Goal: Information Seeking & Learning: Understand process/instructions

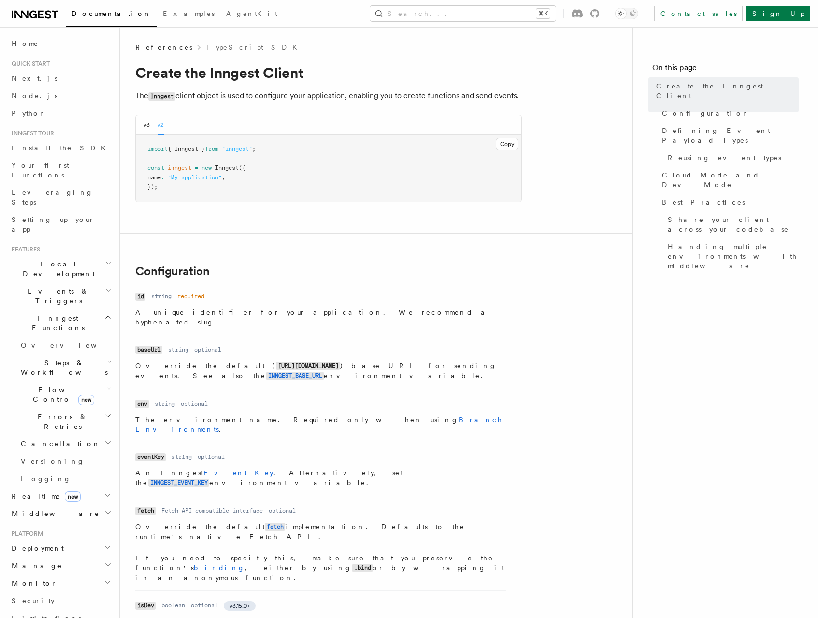
click at [28, 286] on span "Events & Triggers" at bounding box center [57, 295] width 98 height 19
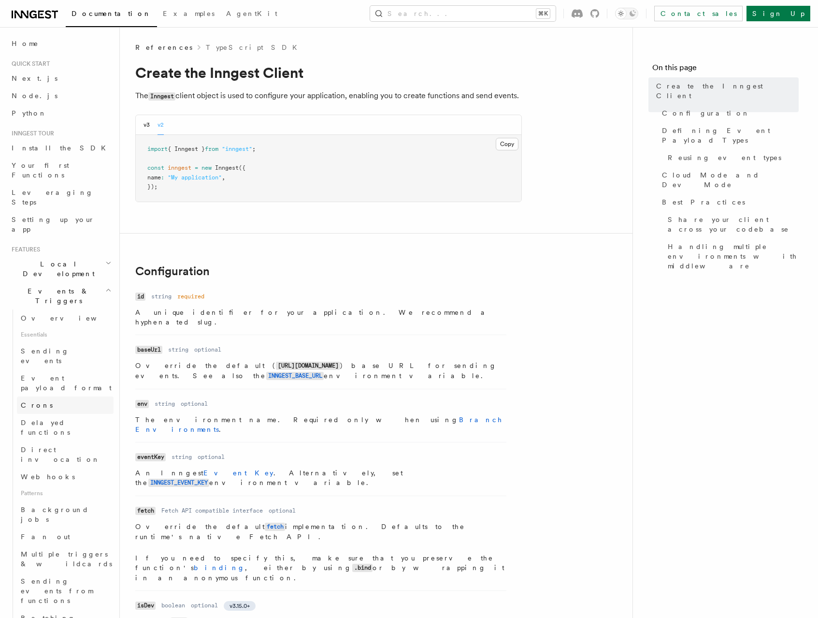
click at [29, 401] on span "Crons" at bounding box center [37, 405] width 32 height 8
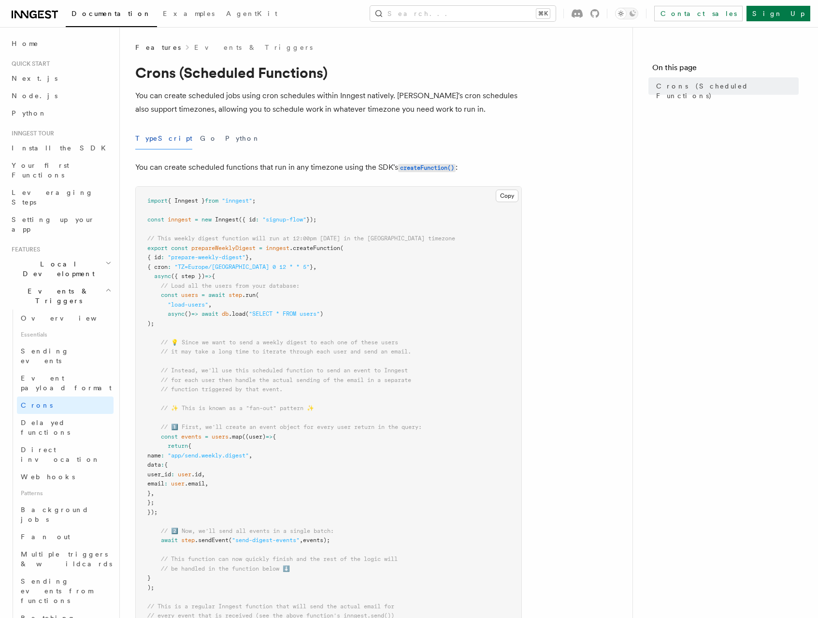
click at [171, 473] on span "user_id" at bounding box center [159, 474] width 24 height 7
click at [180, 249] on span "const" at bounding box center [179, 248] width 17 height 7
click at [210, 249] on span "prepareWeeklyDigest" at bounding box center [223, 248] width 64 height 7
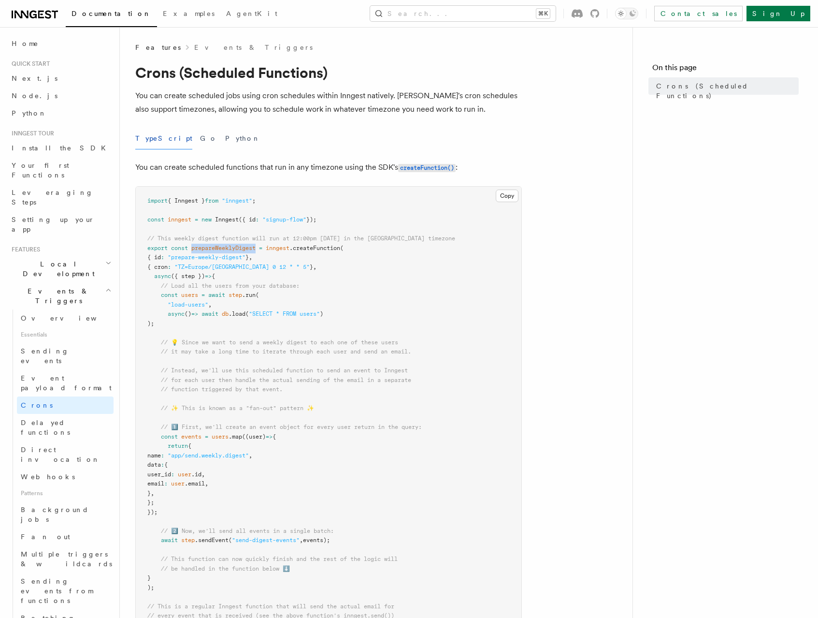
click at [255, 249] on span "prepareWeeklyDigest" at bounding box center [223, 248] width 64 height 7
click at [316, 248] on span ".createFunction" at bounding box center [315, 248] width 51 height 7
click at [356, 250] on pre "import { Inngest } from "inngest" ; const inngest = new Inngest ({ id : "signup…" at bounding box center [329, 484] width 386 height 595
click at [408, 248] on pre "import { Inngest } from "inngest" ; const inngest = new Inngest ({ id : "signup…" at bounding box center [329, 484] width 386 height 595
click at [156, 257] on span "{ id" at bounding box center [154, 257] width 14 height 7
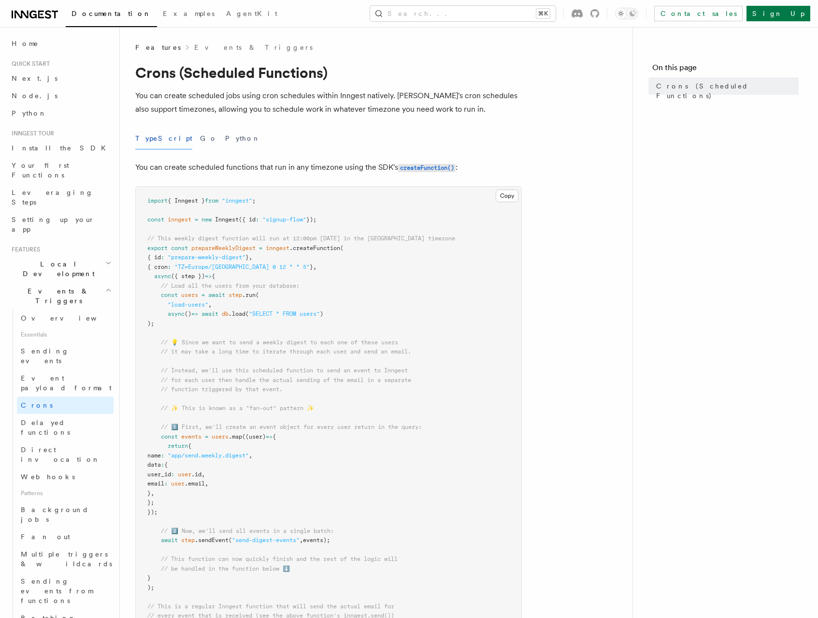
click at [155, 268] on span "{ cron" at bounding box center [157, 266] width 20 height 7
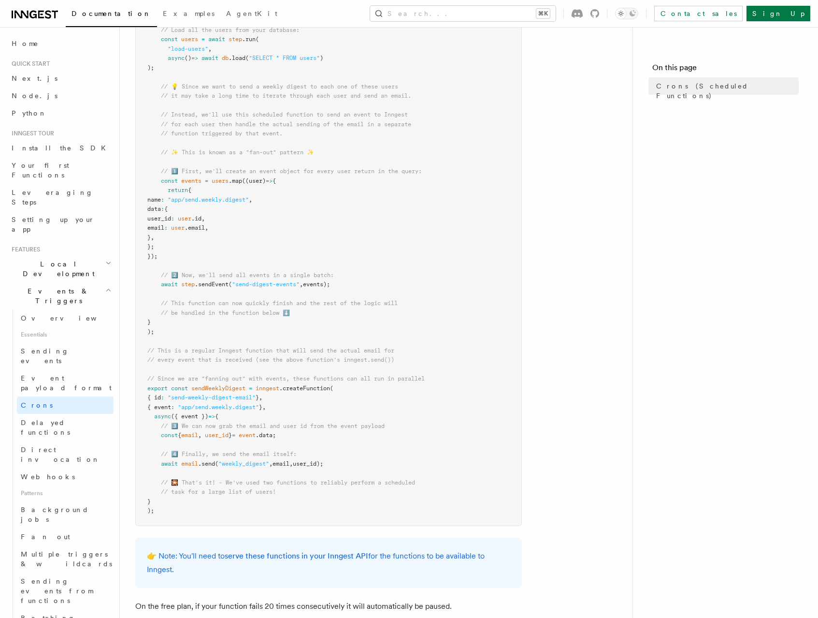
scroll to position [260, 0]
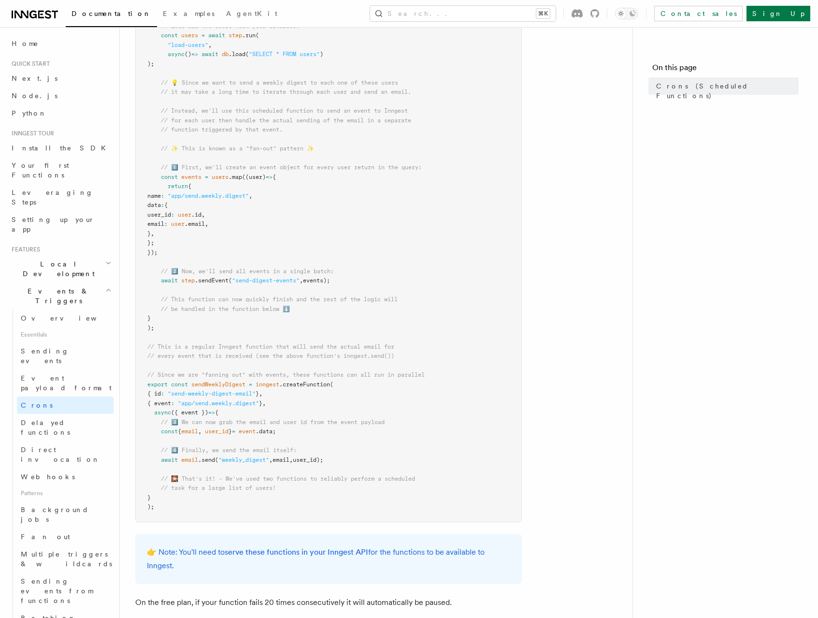
click at [235, 383] on span "sendWeeklyDigest" at bounding box center [218, 384] width 54 height 7
click at [194, 394] on span ""send-weekly-digest-email"" at bounding box center [212, 393] width 88 height 7
click at [33, 347] on span "Sending events" at bounding box center [45, 355] width 48 height 17
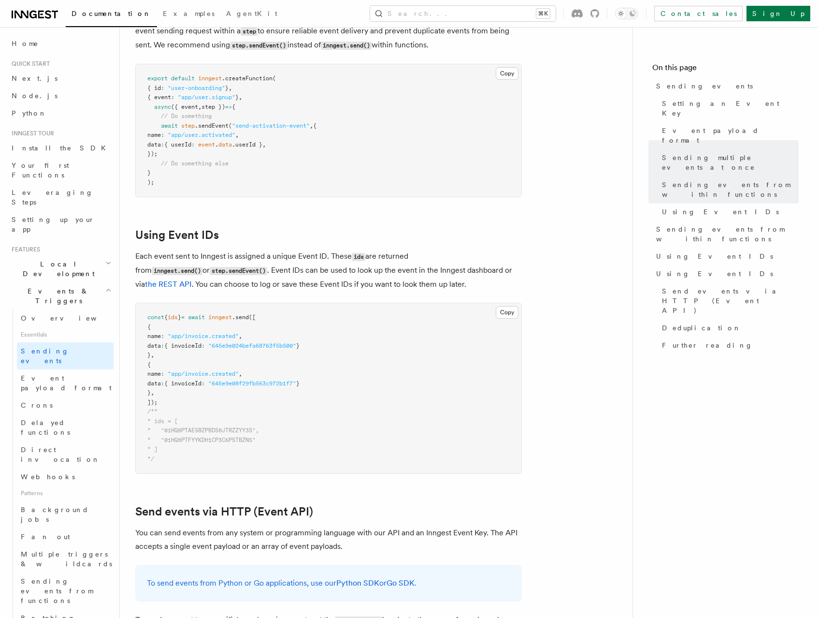
scroll to position [1560, 0]
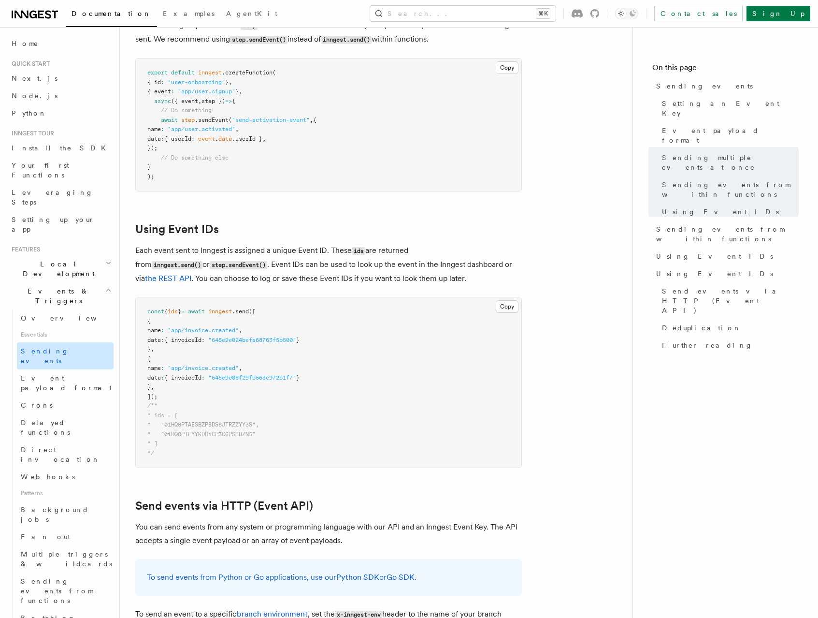
click at [52, 347] on span "Sending events" at bounding box center [45, 355] width 48 height 17
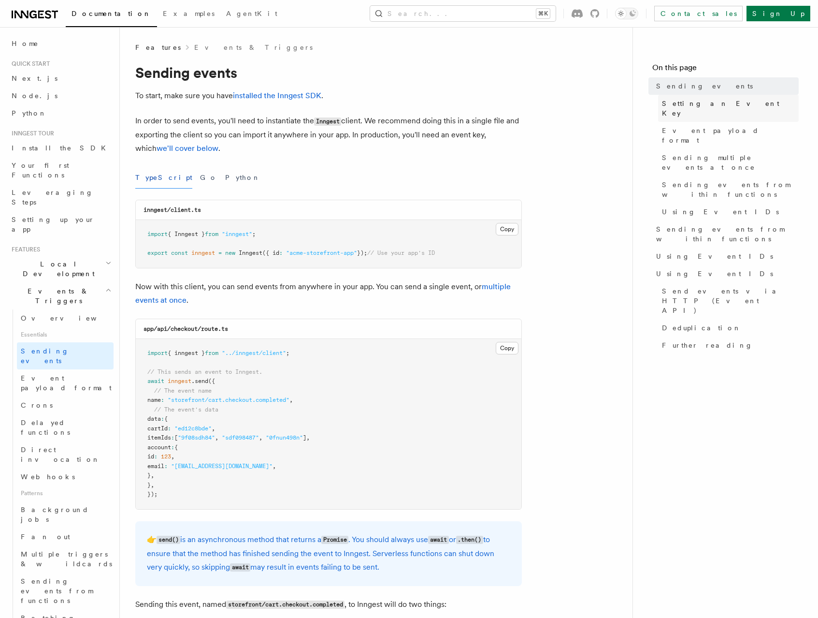
click at [704, 106] on span "Setting an Event Key" at bounding box center [730, 108] width 137 height 19
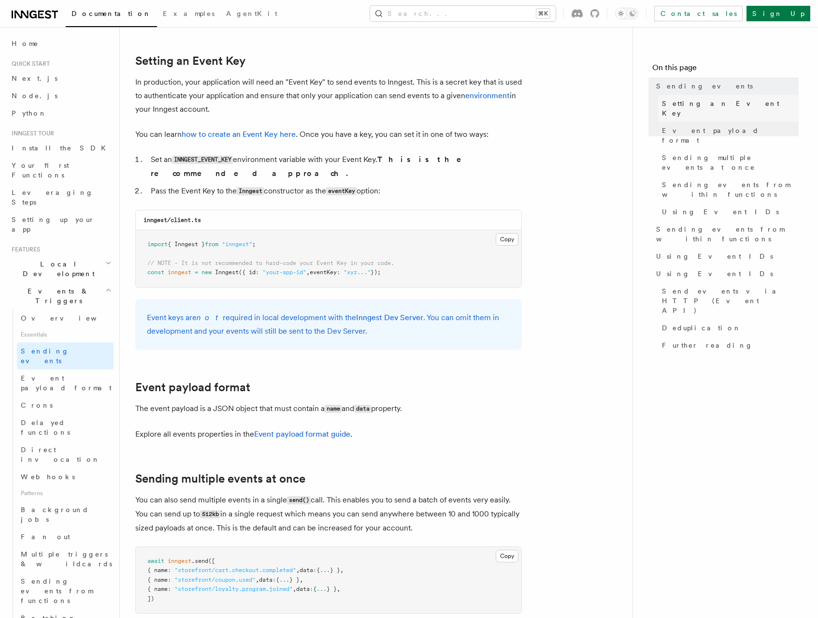
scroll to position [728, 0]
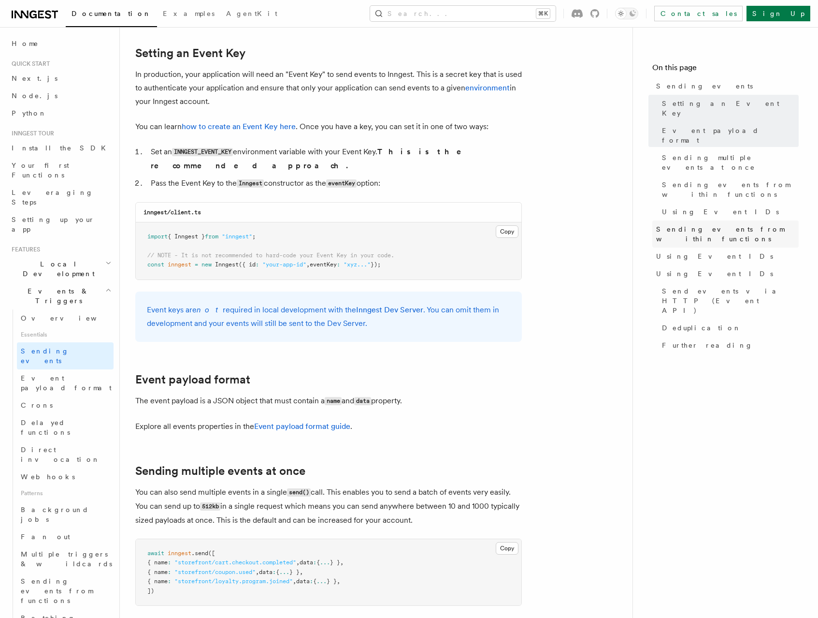
click at [666, 224] on span "Sending events from within functions" at bounding box center [728, 233] width 143 height 19
click at [37, 314] on span "Overview" at bounding box center [71, 318] width 100 height 8
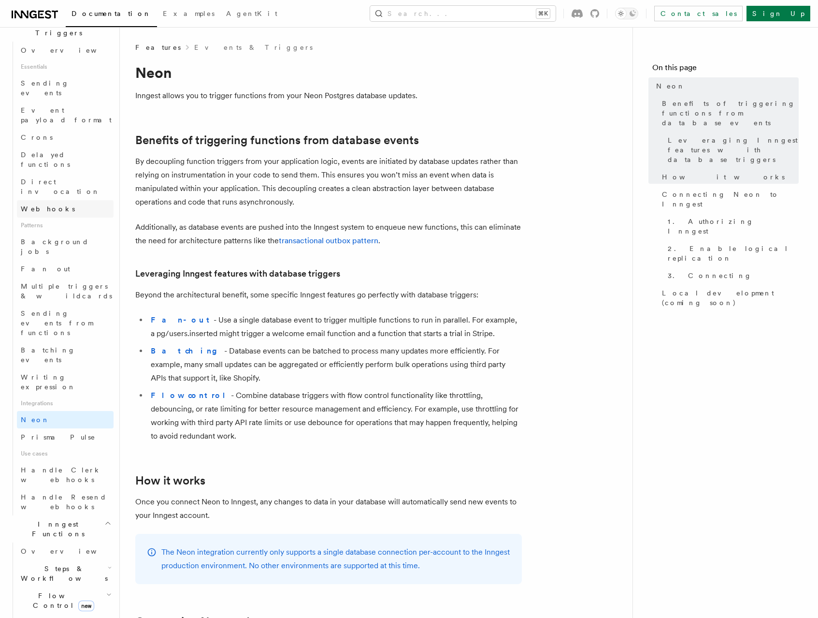
scroll to position [279, 0]
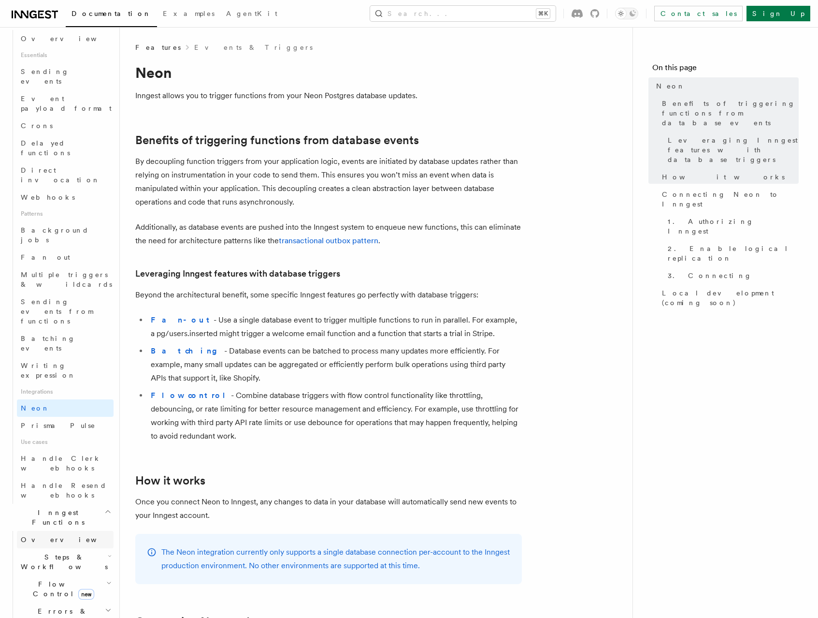
click at [44, 536] on span "Overview" at bounding box center [71, 540] width 100 height 8
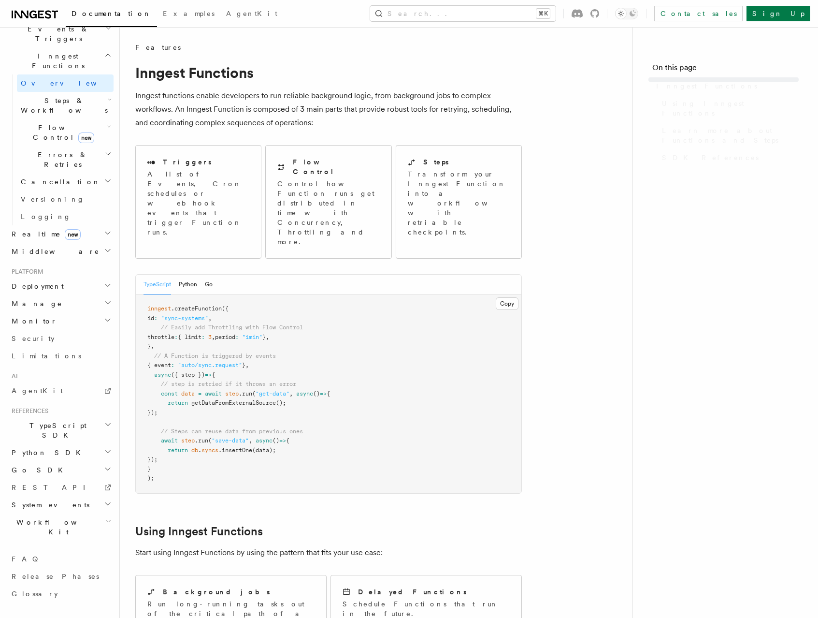
scroll to position [156, 0]
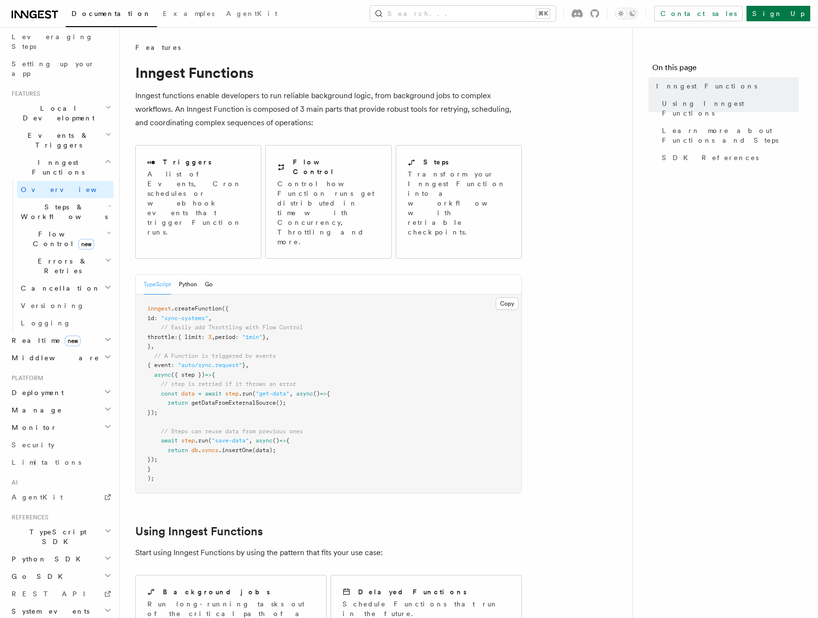
drag, startPoint x: 160, startPoint y: 280, endPoint x: 166, endPoint y: 309, distance: 29.2
click at [166, 309] on pre "inngest .createFunction ({ id : "sync-systems" , // Easily add Throttling with …" at bounding box center [329, 393] width 386 height 199
click at [168, 330] on pre "inngest .createFunction ({ id : "sync-systems" , // Easily add Throttling with …" at bounding box center [329, 393] width 386 height 199
click at [190, 275] on button "Python" at bounding box center [188, 285] width 18 height 20
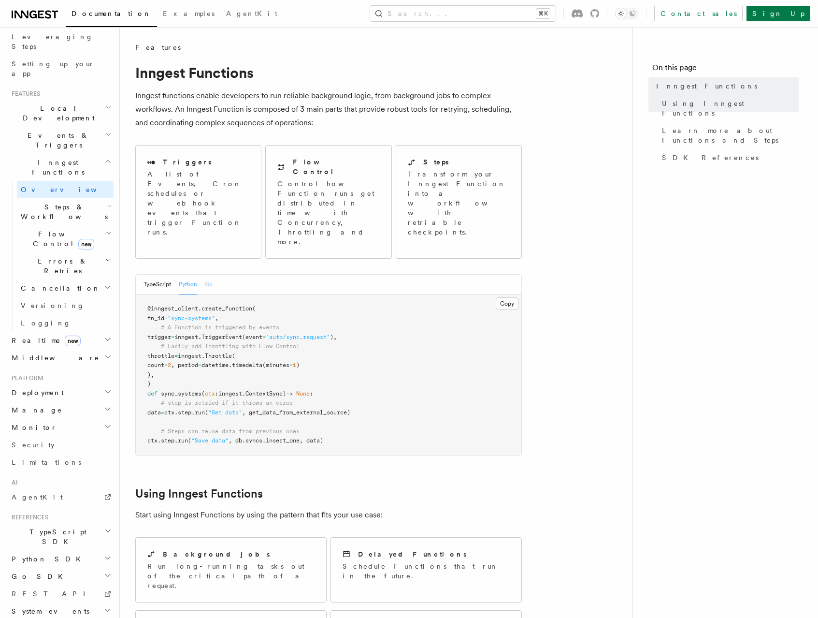
click at [208, 275] on button "Go" at bounding box center [209, 285] width 8 height 20
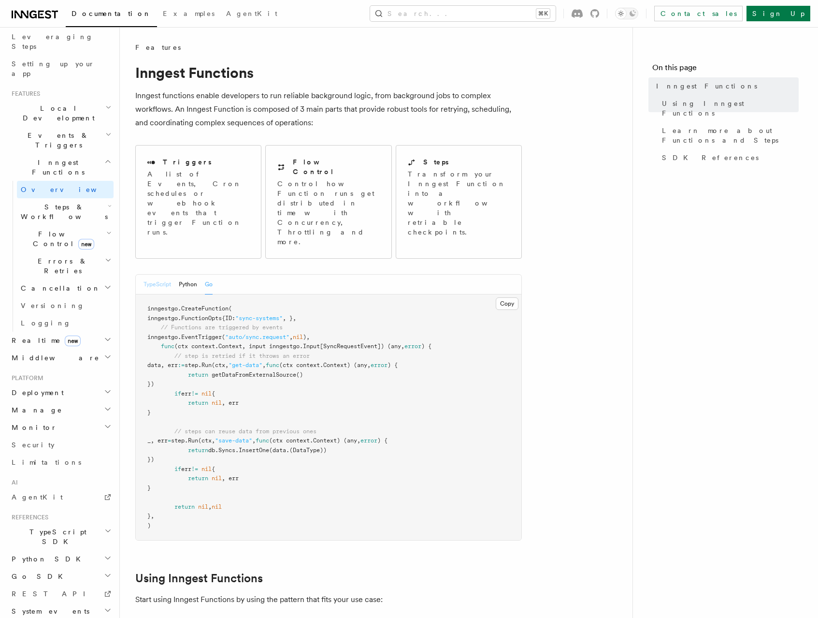
click at [146, 275] on button "TypeScript" at bounding box center [158, 285] width 28 height 20
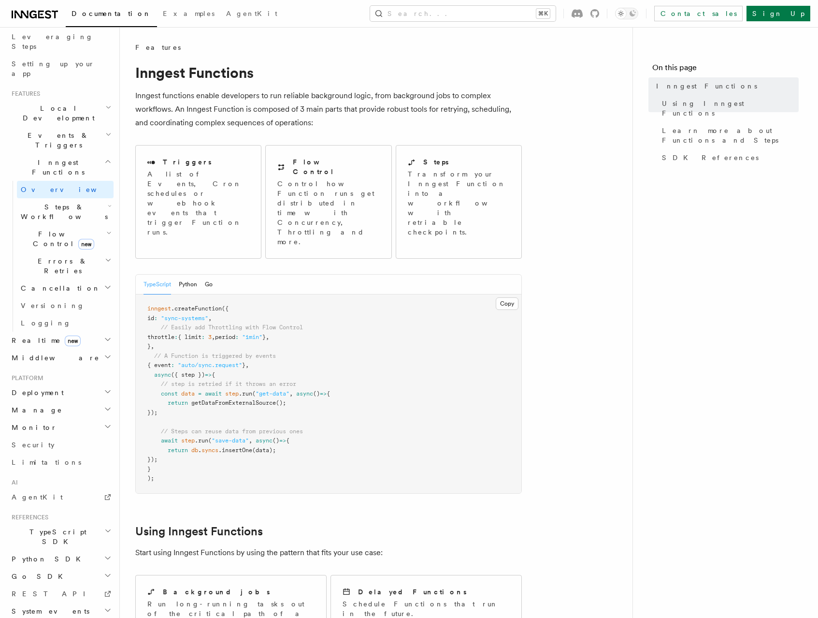
drag, startPoint x: 660, startPoint y: 185, endPoint x: 658, endPoint y: 191, distance: 7.2
click at [661, 190] on nav "On this page Inngest Functions Using Inngest Functions Learn more about Functio…" at bounding box center [726, 322] width 186 height 591
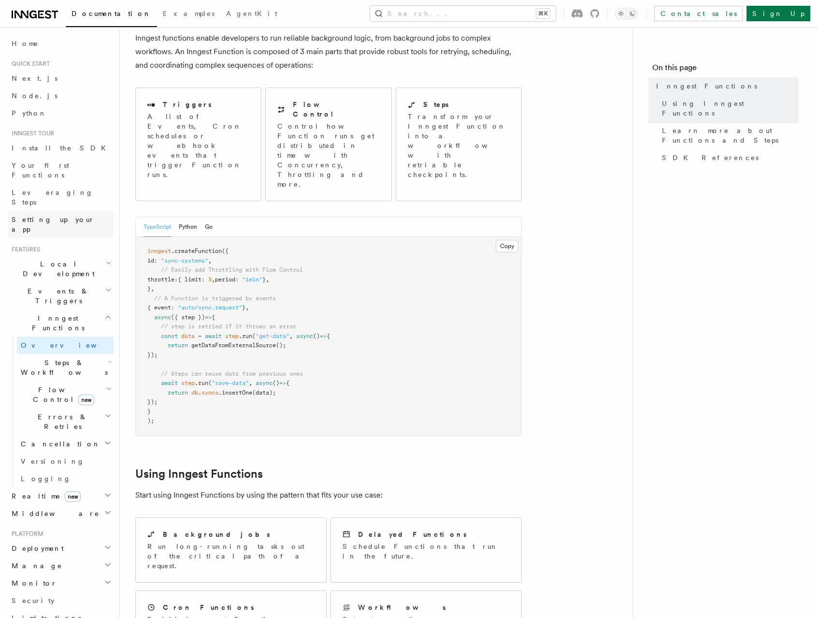
scroll to position [0, 0]
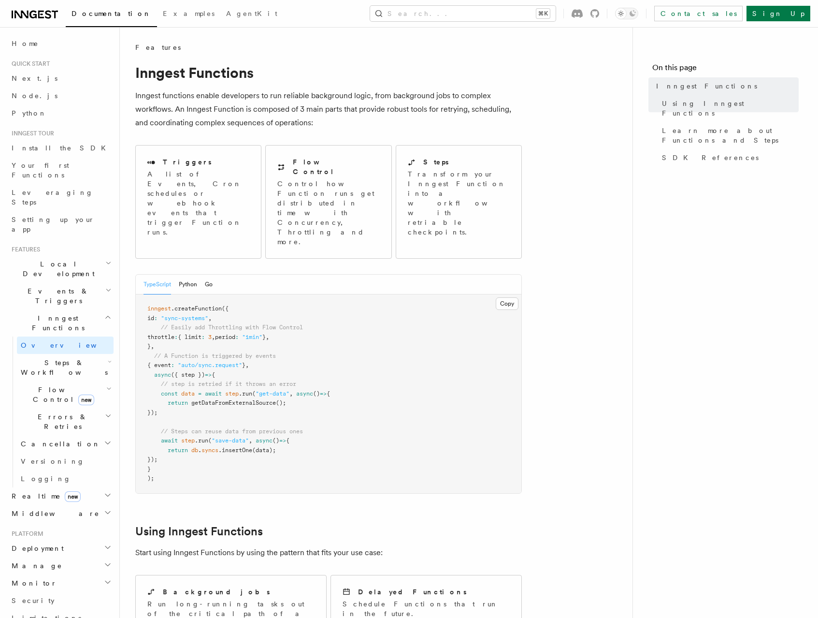
click at [29, 286] on span "Events & Triggers" at bounding box center [57, 295] width 98 height 19
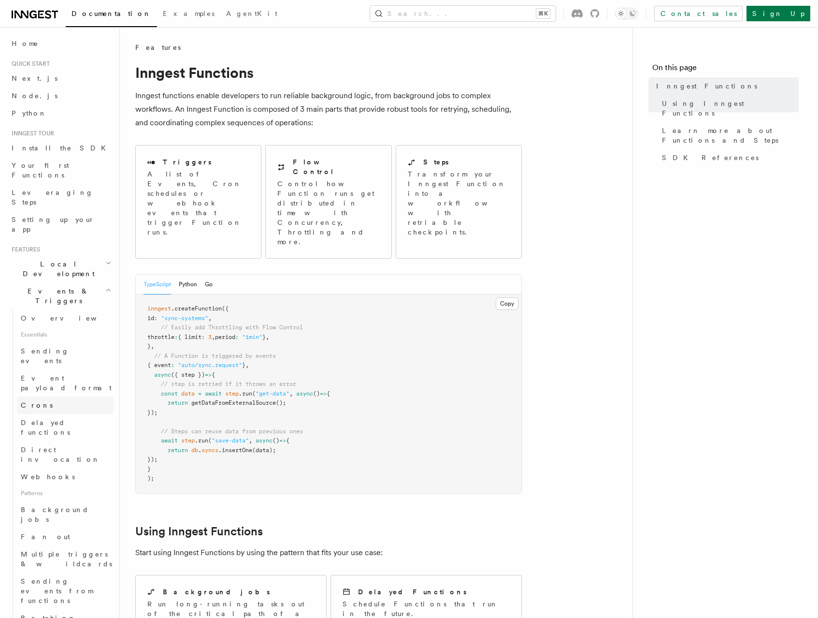
click at [55, 396] on link "Crons" at bounding box center [65, 404] width 97 height 17
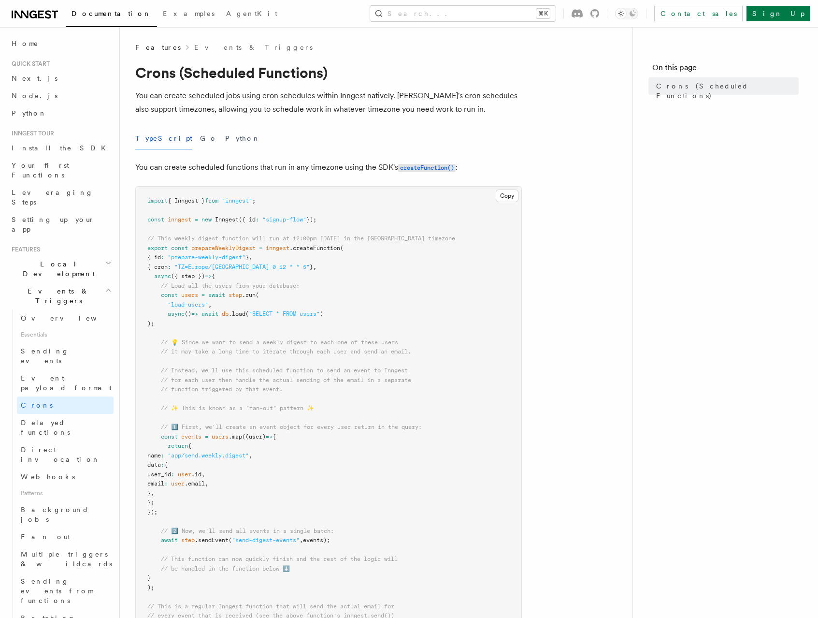
drag, startPoint x: 181, startPoint y: 453, endPoint x: 308, endPoint y: 436, distance: 128.2
click at [308, 454] on pre "import { Inngest } from "inngest" ; const inngest = new Inngest ({ id : "signup…" at bounding box center [329, 484] width 386 height 595
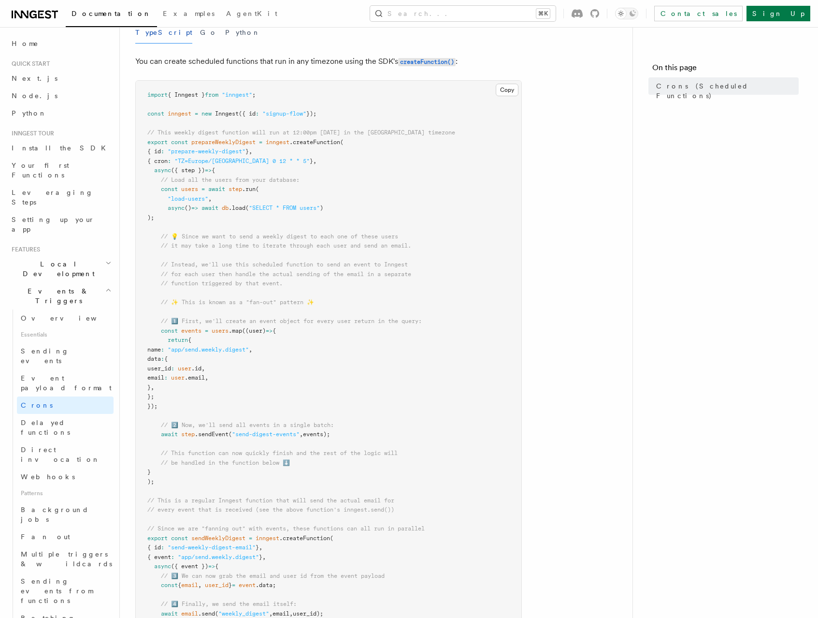
scroll to position [141, 0]
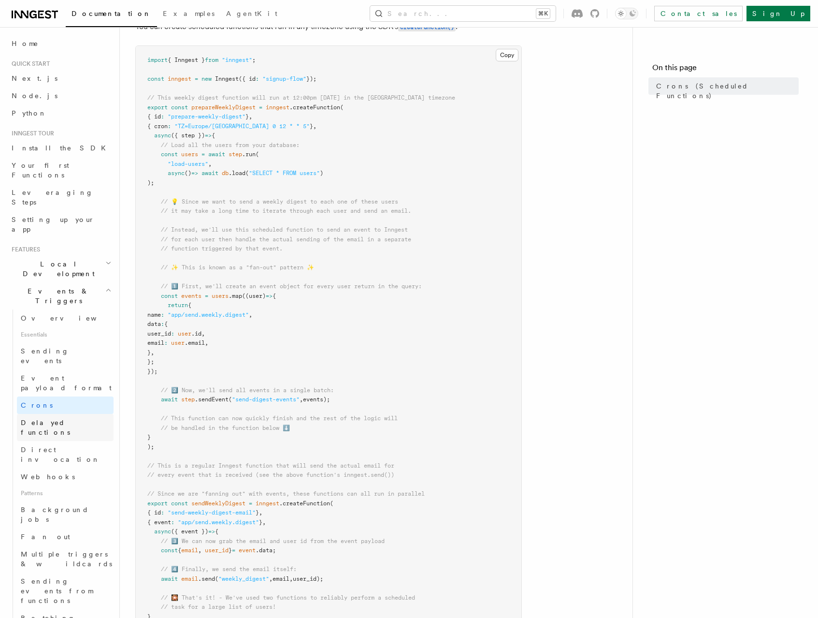
click at [65, 419] on span "Delayed functions" at bounding box center [45, 427] width 49 height 17
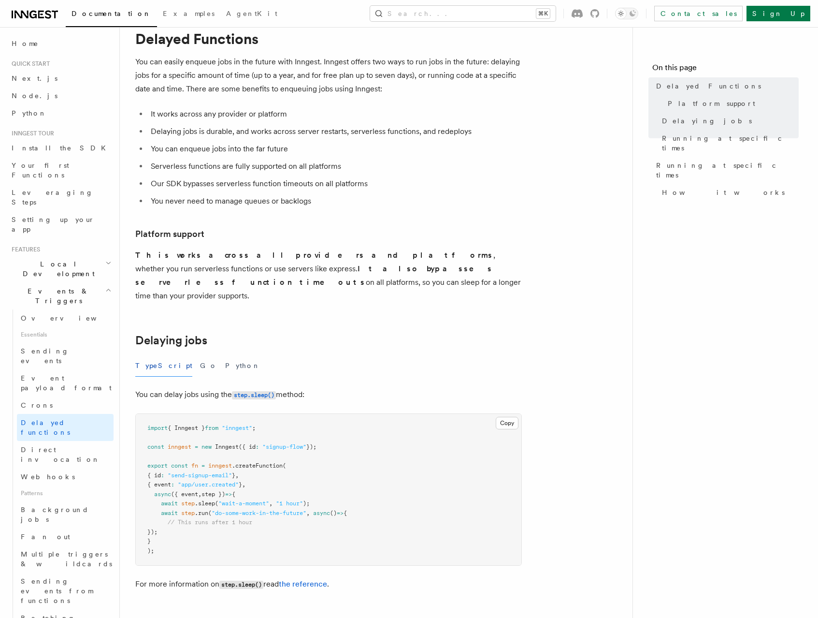
scroll to position [158, 0]
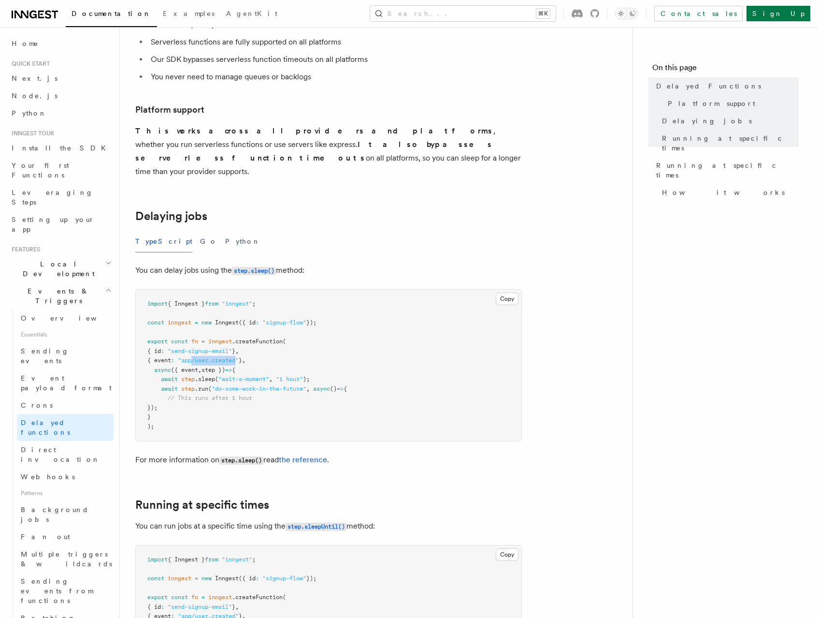
drag, startPoint x: 199, startPoint y: 349, endPoint x: 247, endPoint y: 348, distance: 47.9
click at [239, 357] on span ""app/user.created"" at bounding box center [208, 360] width 61 height 7
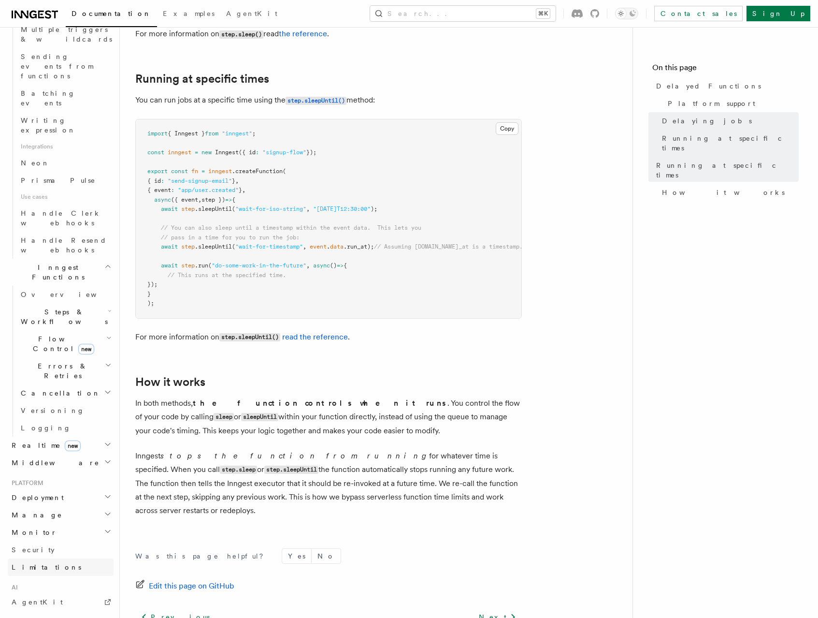
scroll to position [533, 0]
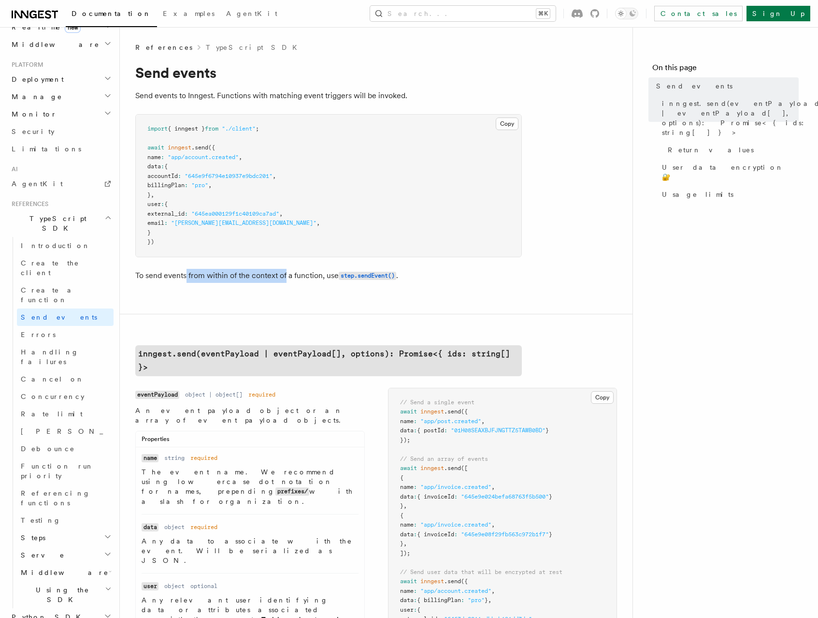
drag, startPoint x: 185, startPoint y: 273, endPoint x: 286, endPoint y: 271, distance: 100.6
click at [286, 271] on p "To send events from within of the context of a function, use step.sendEvent() ." at bounding box center [328, 276] width 387 height 14
click at [288, 271] on p "To send events from within of the context of a function, use step.sendEvent() ." at bounding box center [328, 276] width 387 height 14
click at [350, 276] on code "step.sendEvent()" at bounding box center [368, 276] width 58 height 8
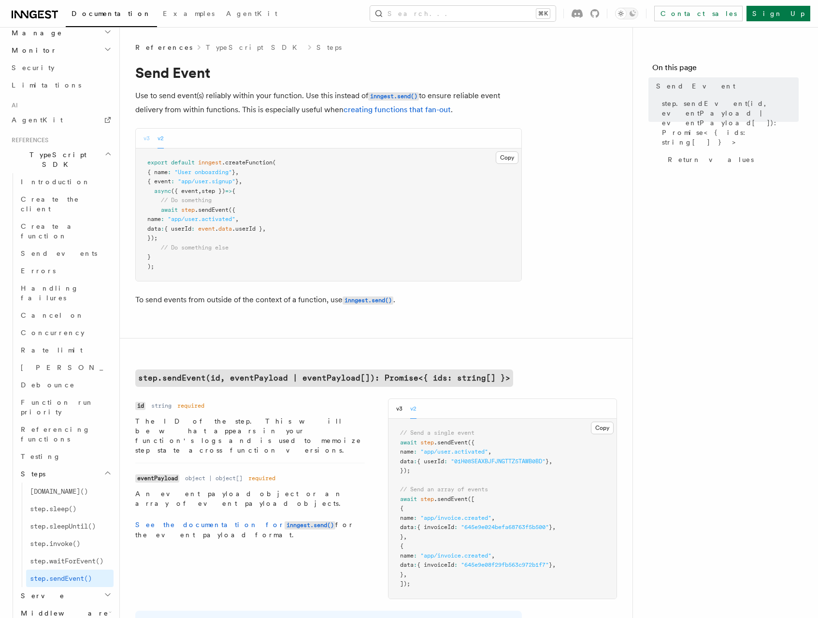
click at [146, 136] on button "v3" at bounding box center [147, 139] width 6 height 20
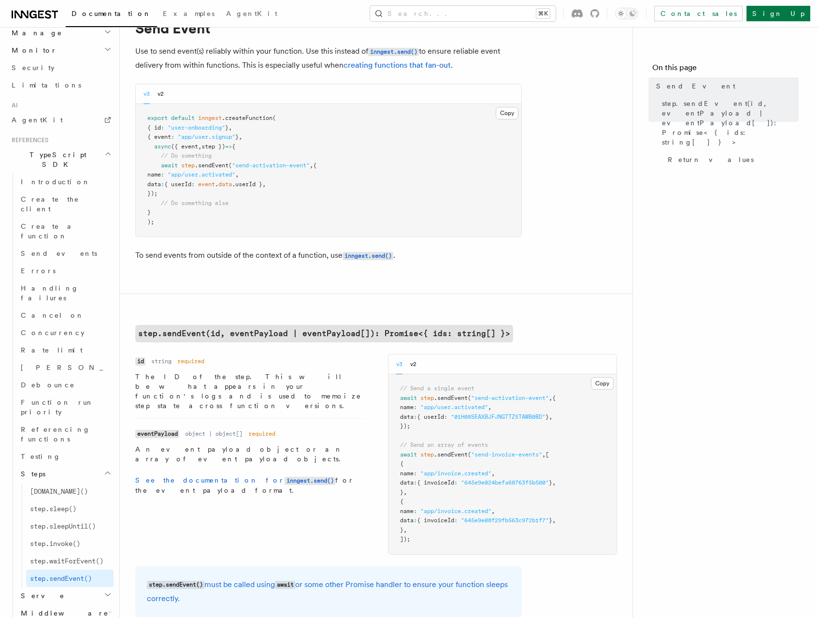
scroll to position [45, 0]
drag, startPoint x: 224, startPoint y: 377, endPoint x: 226, endPoint y: 384, distance: 7.9
click at [226, 384] on p "The ID of the step. This will be what appears in your function's logs and is us…" at bounding box center [250, 390] width 230 height 39
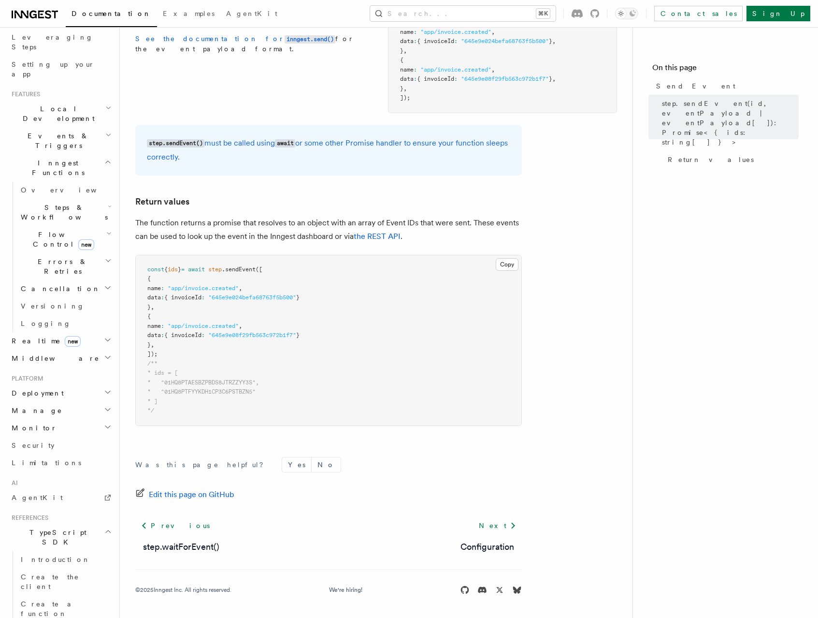
scroll to position [124, 0]
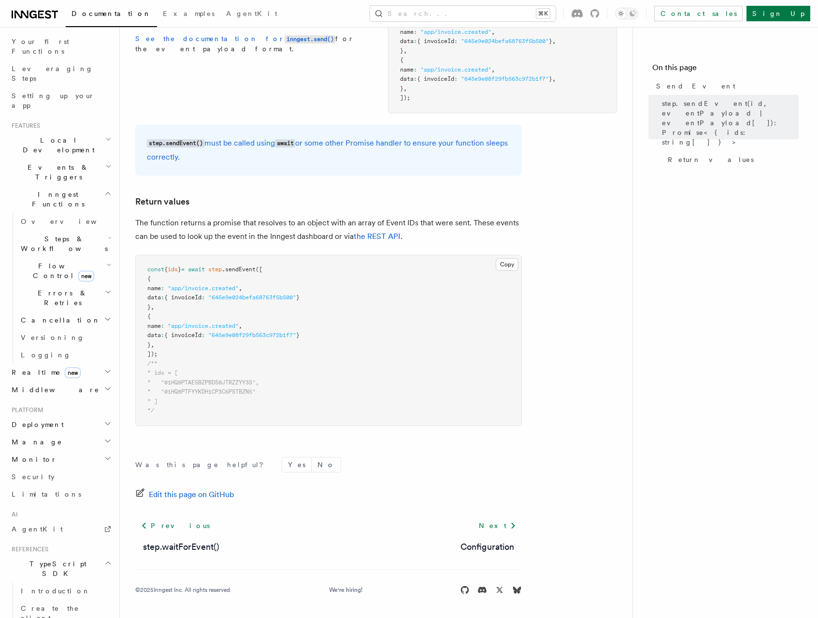
click at [43, 261] on span "Flow Control new" at bounding box center [61, 270] width 89 height 19
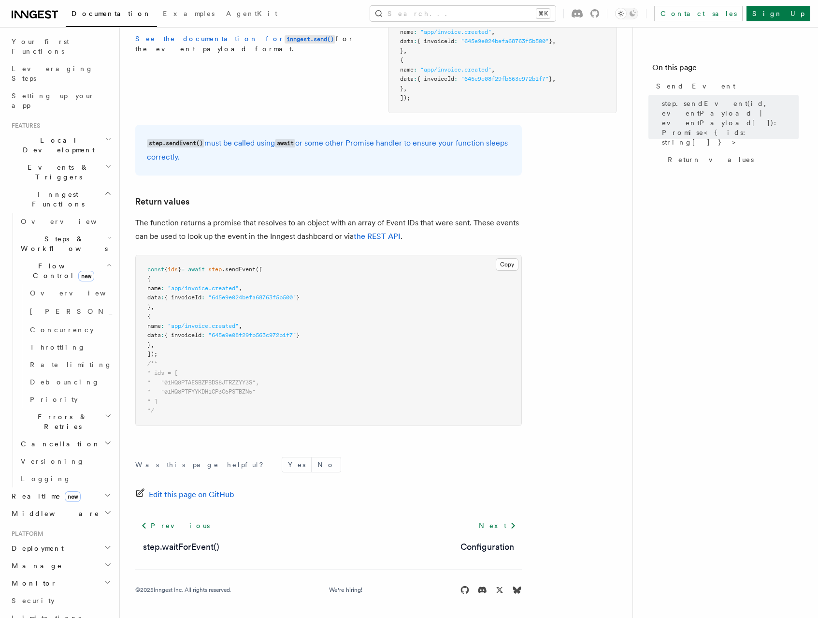
click at [41, 234] on span "Steps & Workflows" at bounding box center [62, 243] width 91 height 19
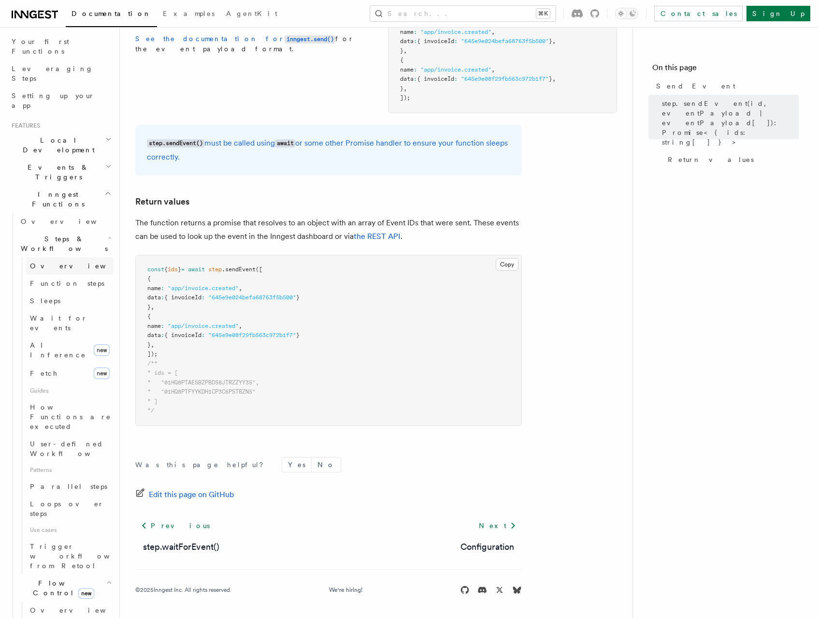
click at [44, 262] on span "Overview" at bounding box center [80, 266] width 100 height 8
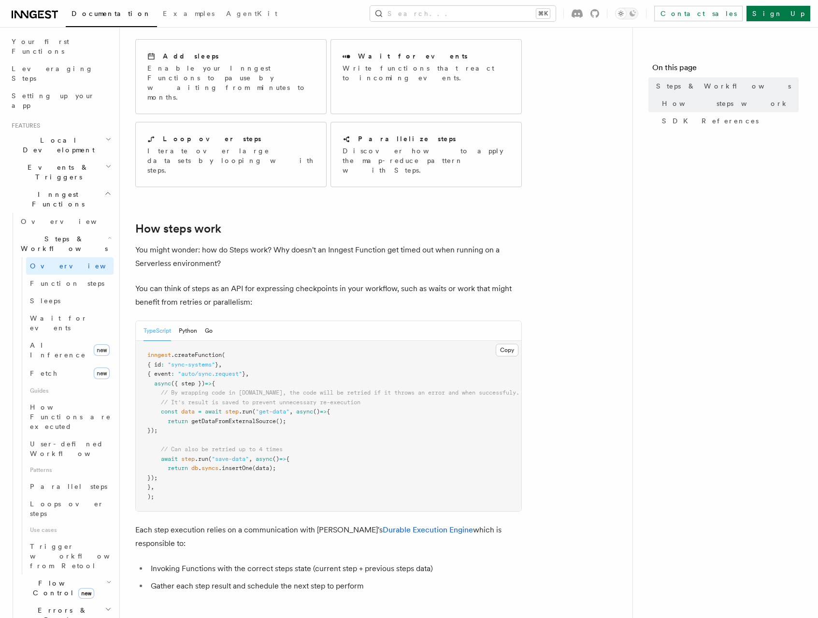
scroll to position [211, 0]
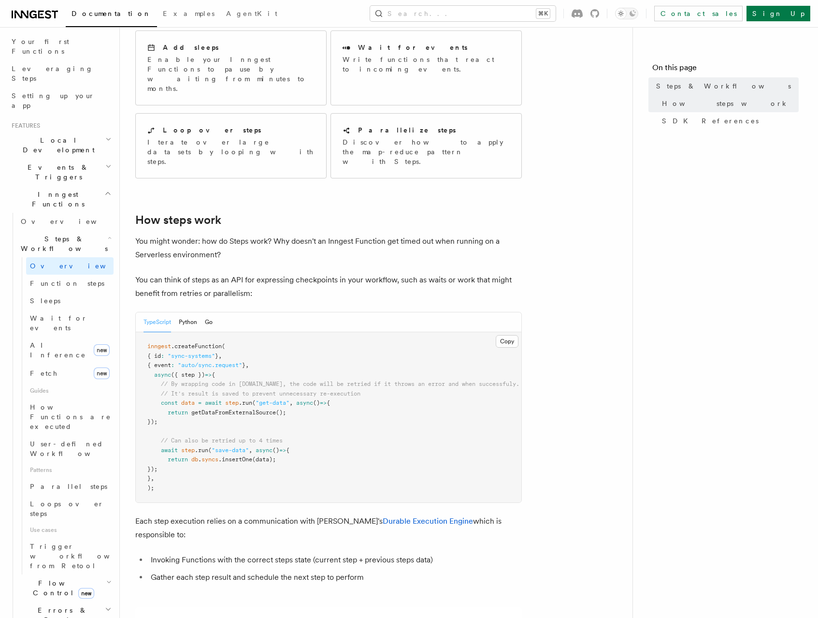
scroll to position [486, 0]
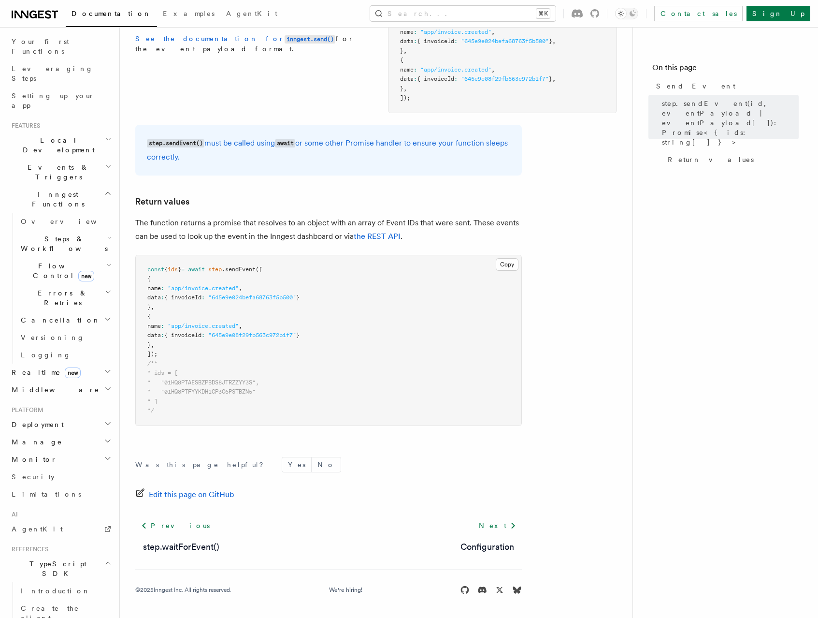
drag, startPoint x: 160, startPoint y: 288, endPoint x: 271, endPoint y: 288, distance: 111.2
click at [271, 288] on pre "const { ids } = await step .sendEvent ([ { name : "app/invoice.created" , data …" at bounding box center [329, 340] width 386 height 170
drag, startPoint x: 270, startPoint y: 286, endPoint x: 158, endPoint y: 288, distance: 112.2
click at [158, 288] on pre "const { ids } = await step .sendEvent ([ { name : "app/invoice.created" , data …" at bounding box center [329, 340] width 386 height 170
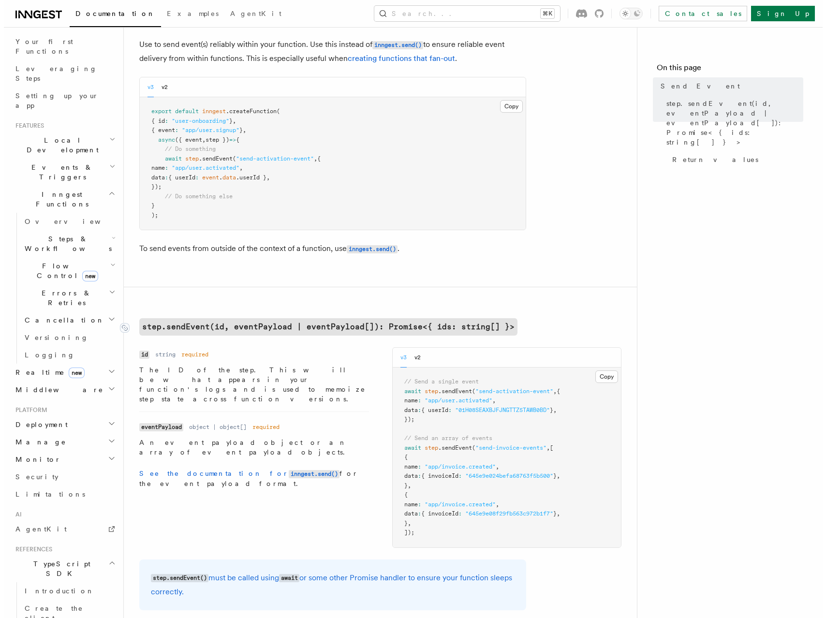
scroll to position [55, 0]
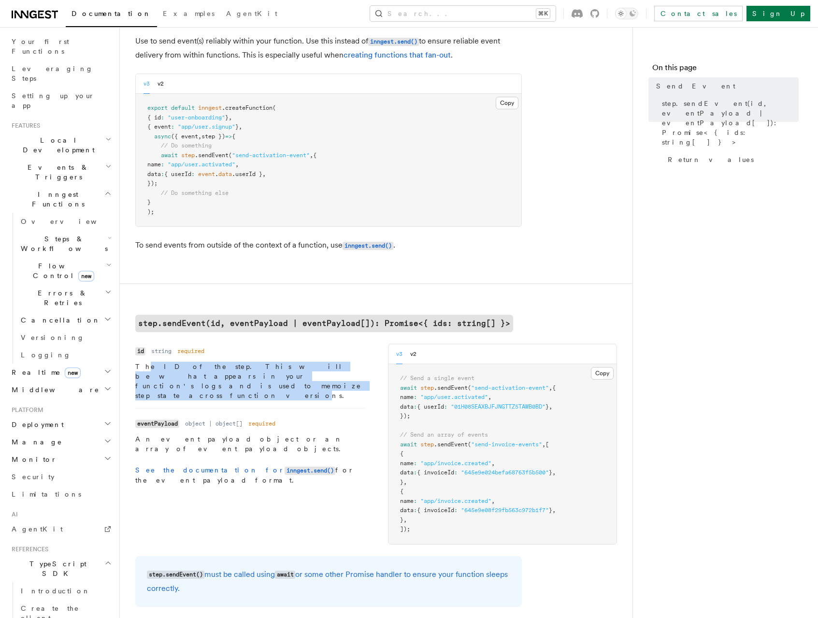
drag, startPoint x: 143, startPoint y: 368, endPoint x: 286, endPoint y: 372, distance: 143.2
click at [286, 372] on p "The ID of the step. This will be what appears in your function's logs and is us…" at bounding box center [250, 381] width 230 height 39
drag, startPoint x: 415, startPoint y: 472, endPoint x: 429, endPoint y: 474, distance: 14.2
click at [429, 474] on span "data : { invoiceId : "645e9e024befa68763f5b500" } ," at bounding box center [478, 472] width 156 height 7
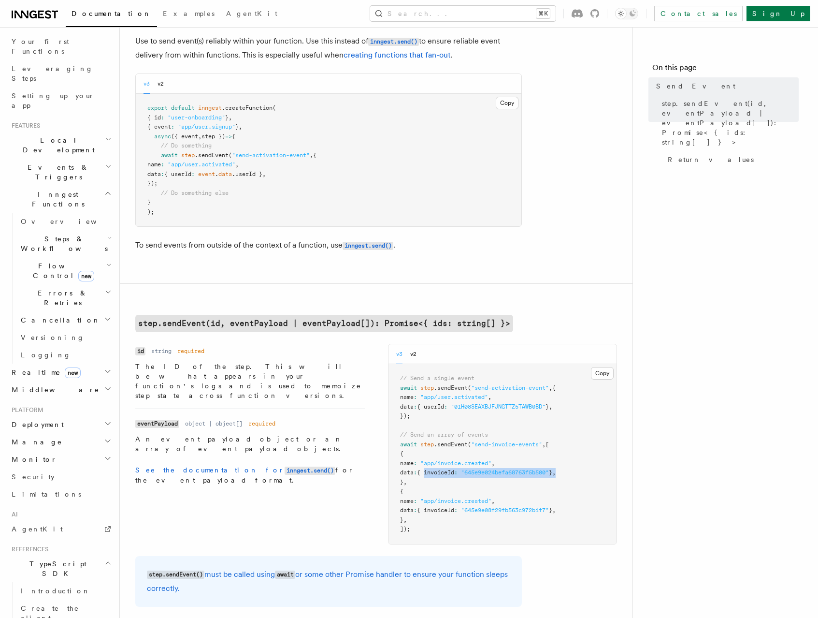
drag, startPoint x: 438, startPoint y: 472, endPoint x: 580, endPoint y: 469, distance: 142.2
click at [556, 469] on span "data : { invoiceId : "645e9e024befa68763f5b500" } ," at bounding box center [478, 472] width 156 height 7
click at [553, 438] on pre "// Send a single event await step .sendEvent ( "send-activation-event" , { name…" at bounding box center [503, 454] width 229 height 180
click at [473, 15] on button "Search... ⌘K" at bounding box center [463, 13] width 186 height 15
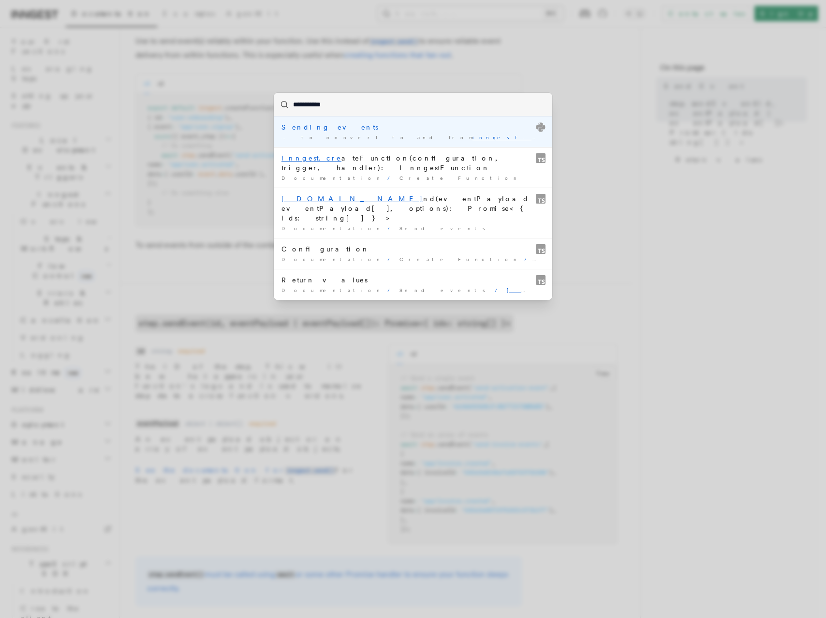
type input "**********"
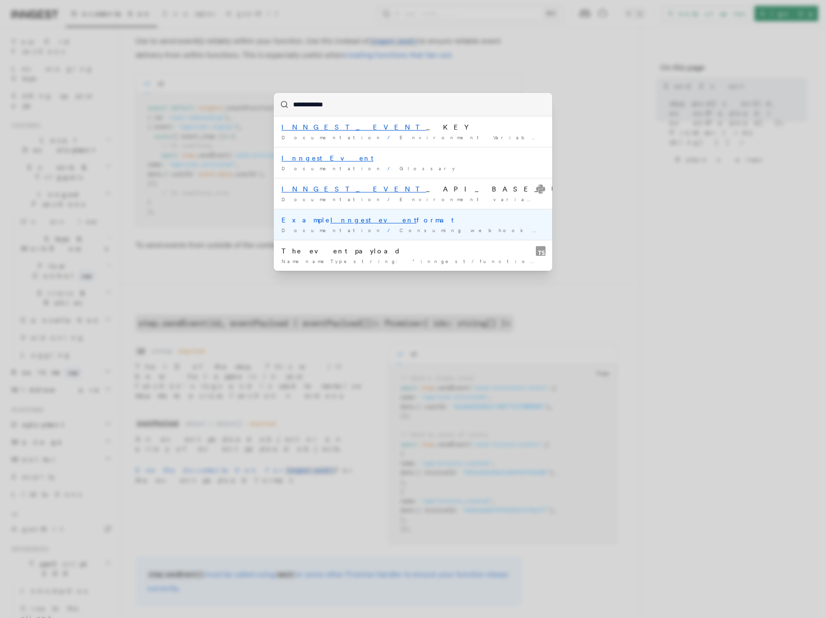
click at [340, 219] on mark "Inngest event" at bounding box center [373, 220] width 86 height 8
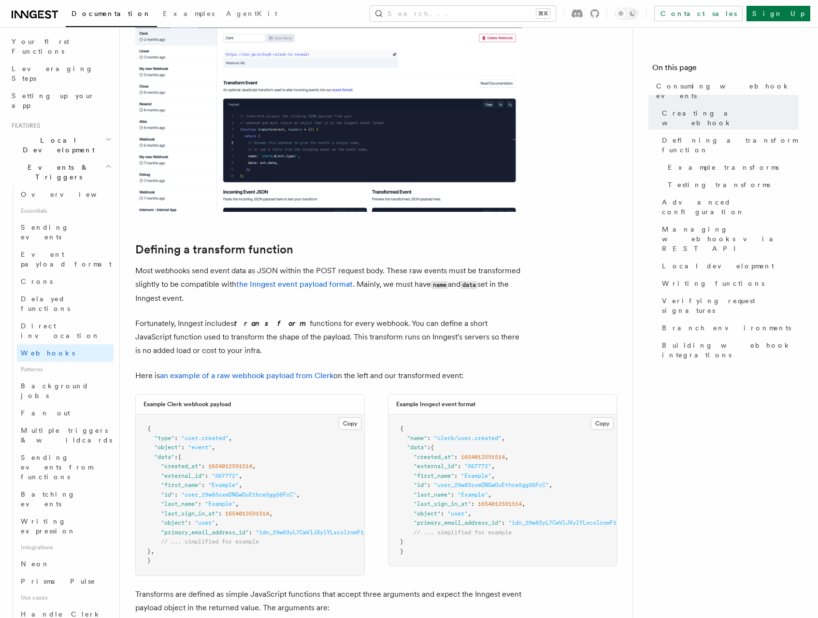
scroll to position [674, 0]
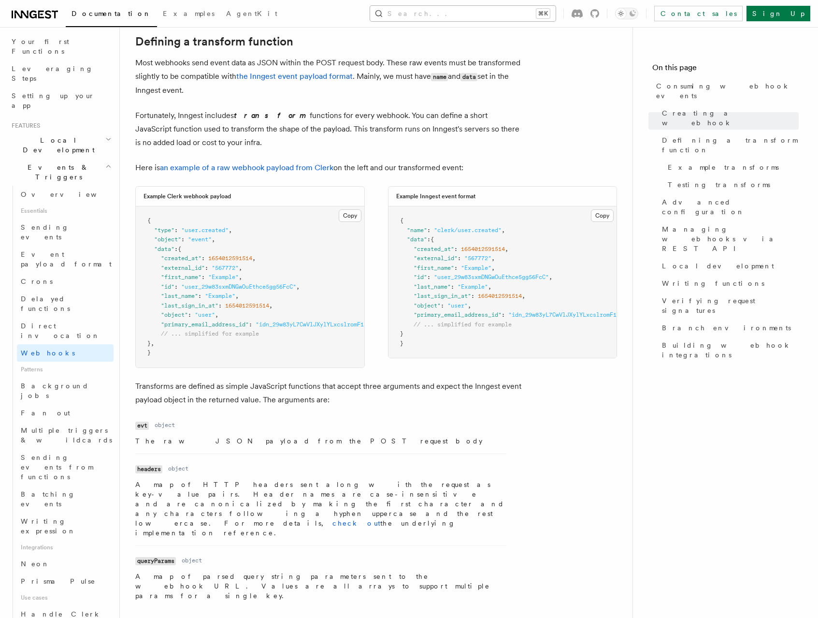
click at [529, 13] on button "Search... ⌘K" at bounding box center [463, 13] width 186 height 15
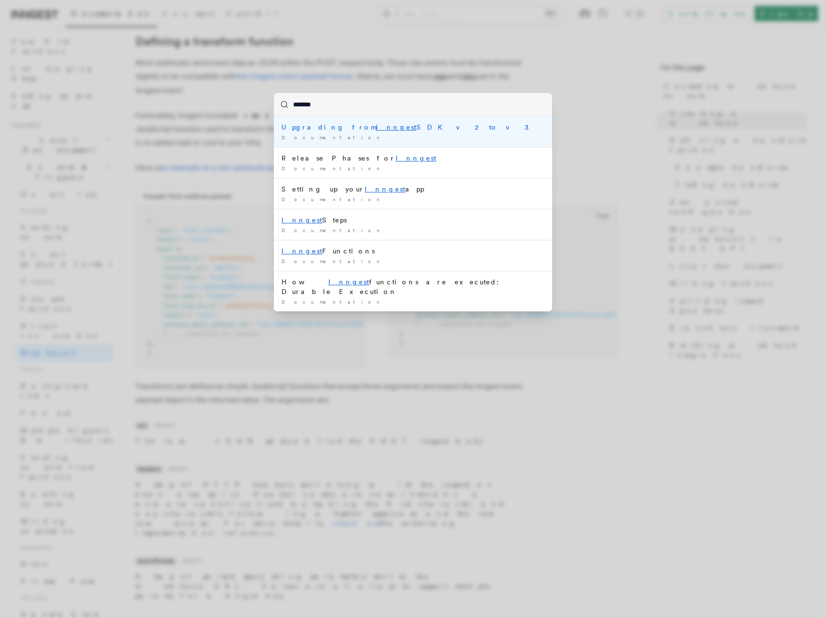
drag, startPoint x: 353, startPoint y: 102, endPoint x: 284, endPoint y: 102, distance: 69.1
click at [284, 102] on input "*******" at bounding box center [413, 104] width 278 height 23
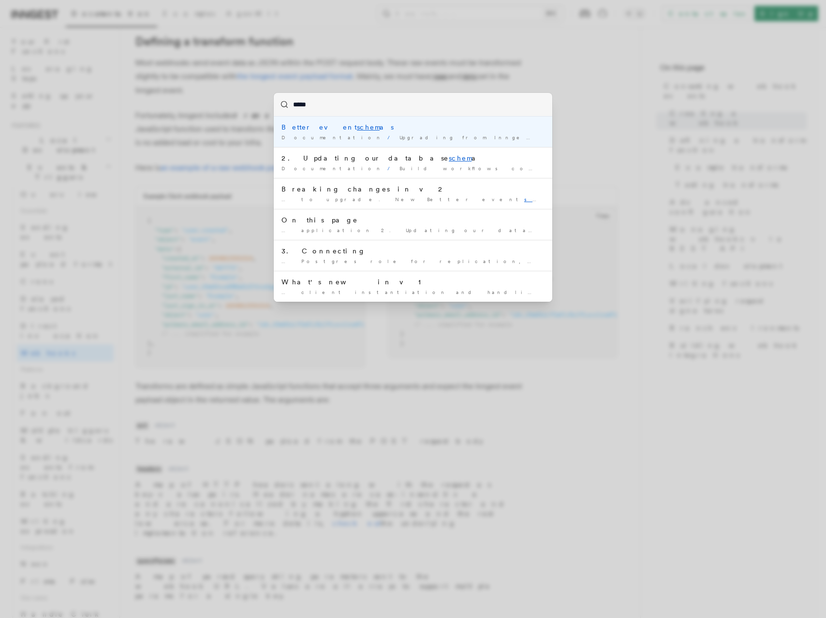
type input "******"
click at [357, 128] on mark "schemas" at bounding box center [375, 127] width 37 height 8
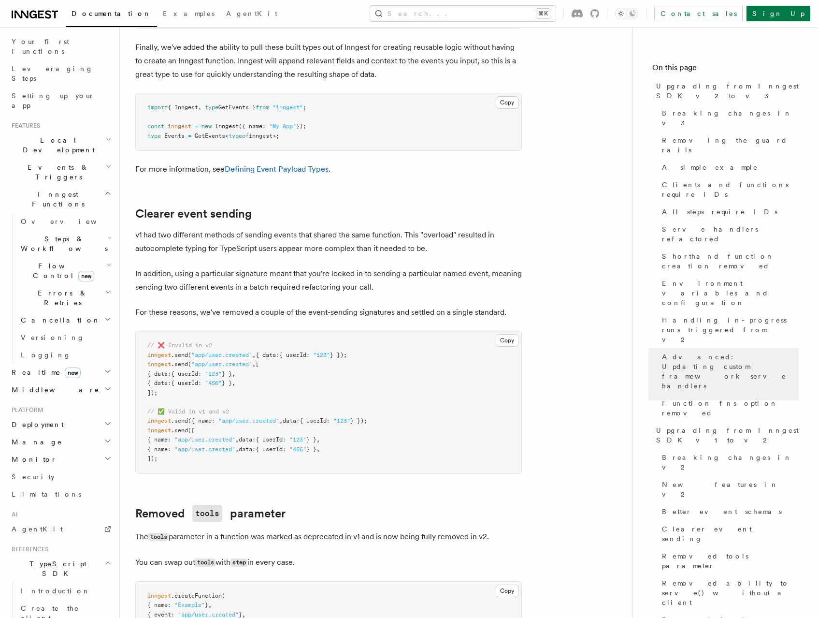
scroll to position [6528, 0]
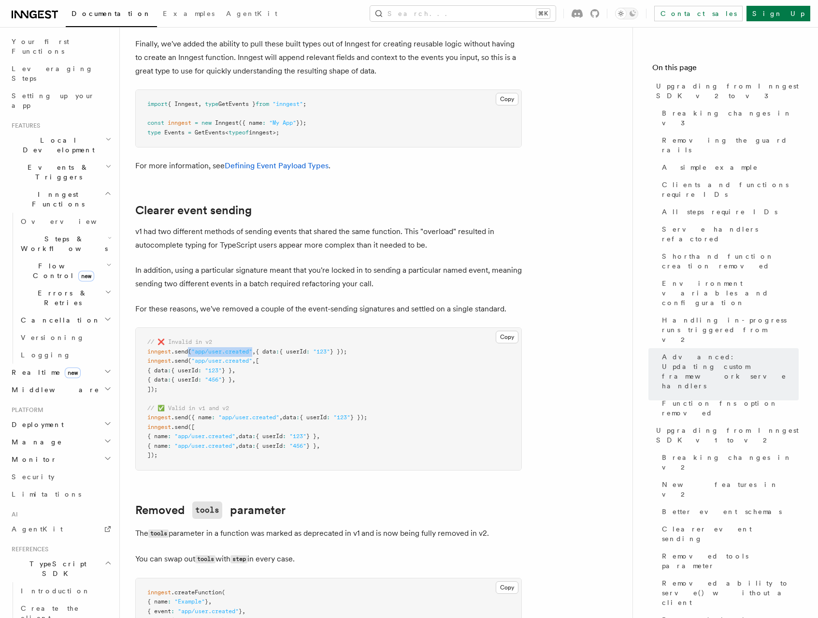
drag, startPoint x: 190, startPoint y: 304, endPoint x: 255, endPoint y: 303, distance: 65.8
click at [255, 348] on span "inngest .send ( "app/user.created" , { data : { userId : "123" } });" at bounding box center [247, 351] width 200 height 7
drag, startPoint x: 156, startPoint y: 315, endPoint x: 269, endPoint y: 334, distance: 114.7
click at [269, 334] on pre "// ❌ Invalid in v2 inngest .send ( "app/user.created" , { data : { userId : "12…" at bounding box center [329, 399] width 386 height 142
click at [272, 333] on pre "// ❌ Invalid in v2 inngest .send ( "app/user.created" , { data : { userId : "12…" at bounding box center [329, 399] width 386 height 142
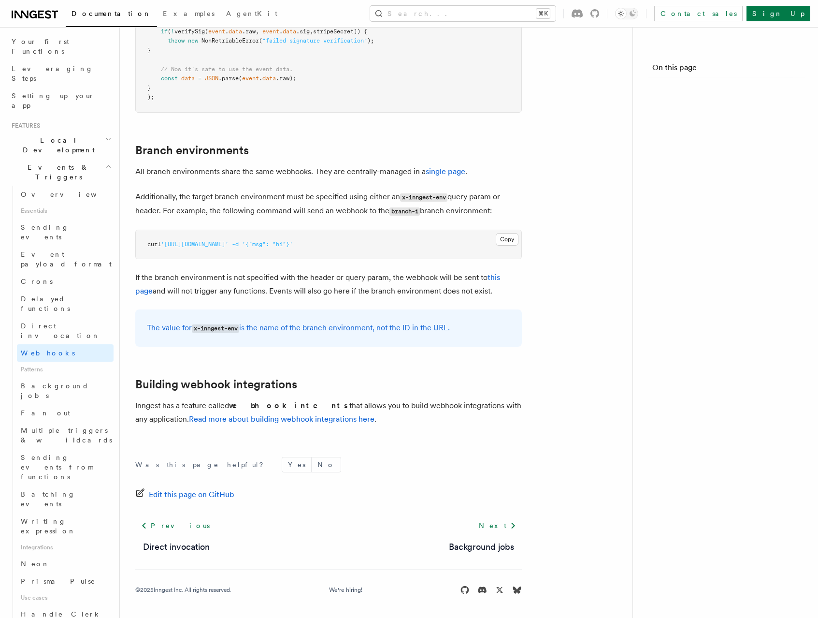
scroll to position [663, 0]
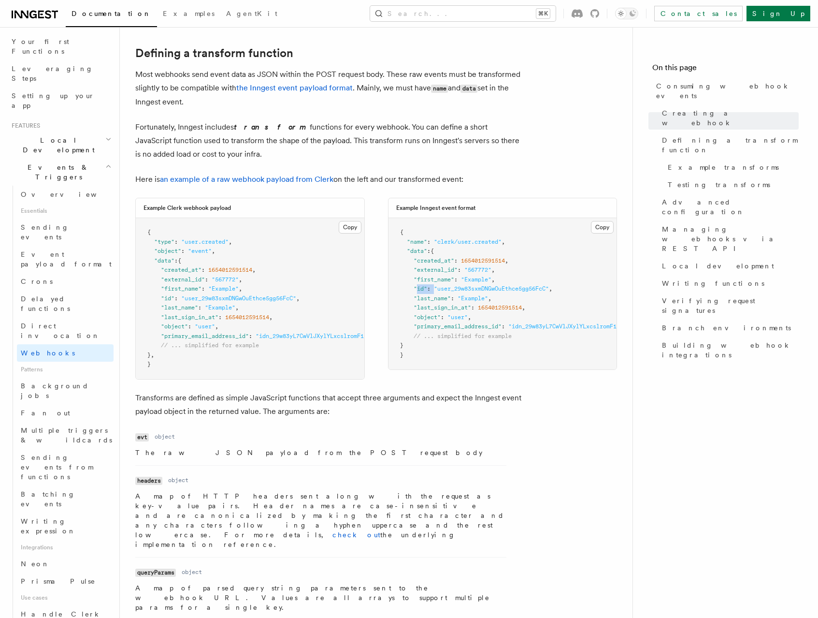
drag, startPoint x: 418, startPoint y: 289, endPoint x: 433, endPoint y: 286, distance: 15.3
click at [433, 286] on span ""id" : "user_29w83sxmDNGwOuEthce5gg56FcC" ," at bounding box center [476, 288] width 152 height 7
click at [410, 241] on span ""name"" at bounding box center [417, 241] width 20 height 7
click at [413, 248] on span ""data"" at bounding box center [417, 251] width 20 height 7
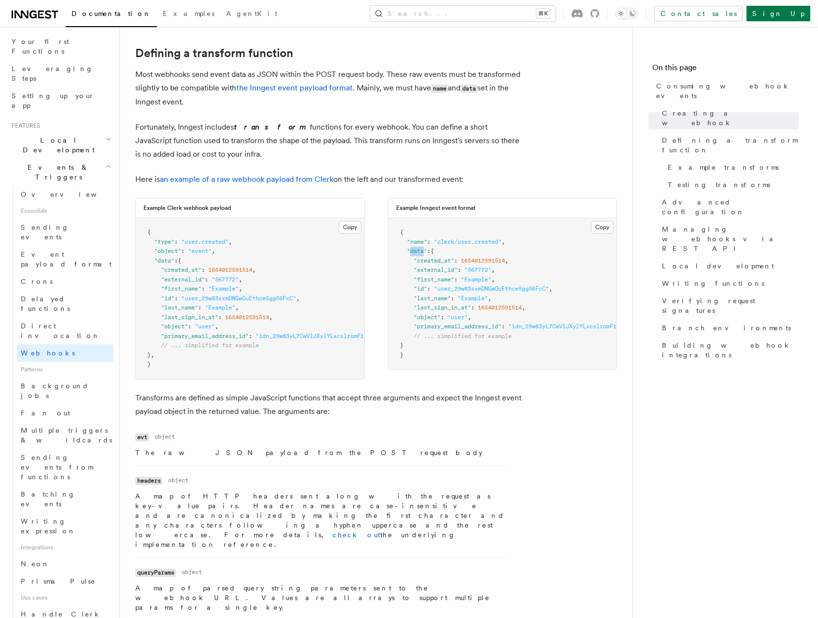
click at [413, 248] on span ""data"" at bounding box center [417, 251] width 20 height 7
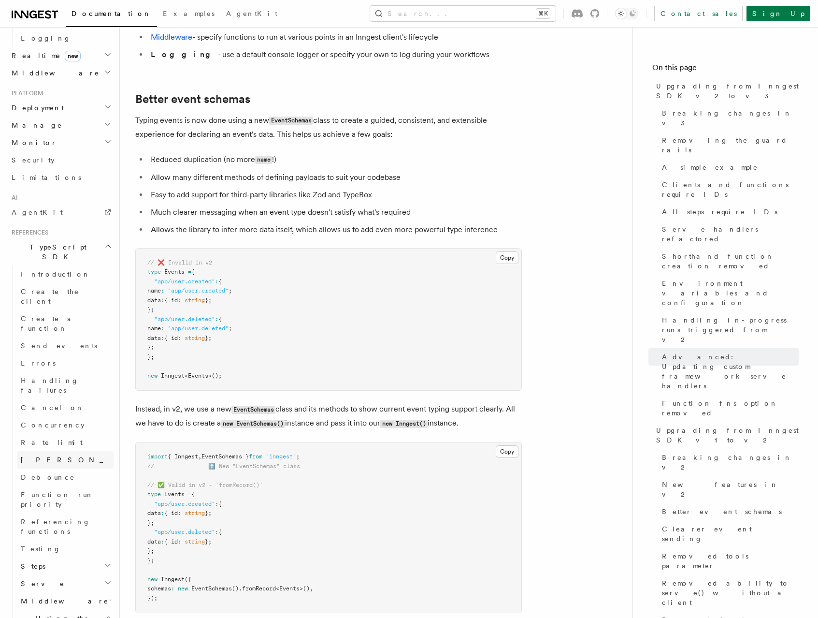
scroll to position [455, 0]
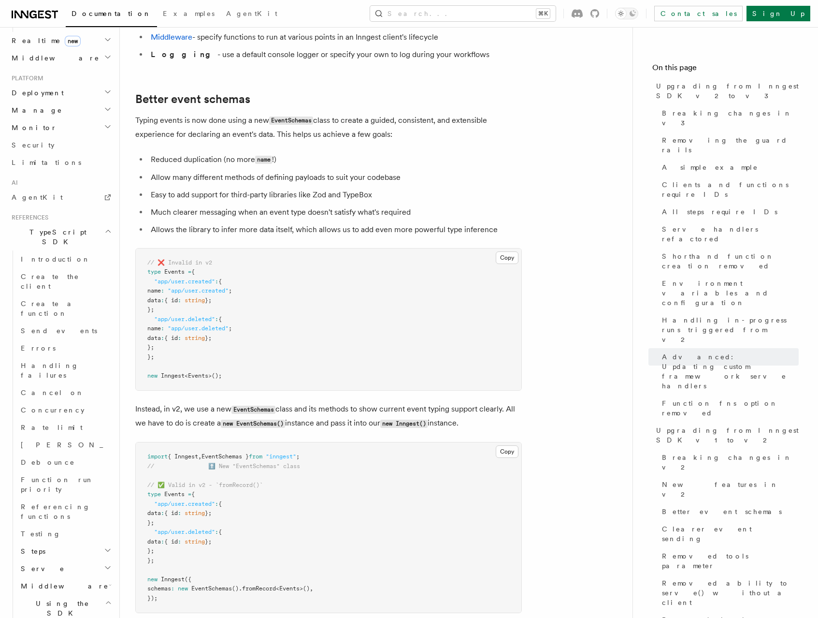
click at [59, 542] on h2 "Steps" at bounding box center [65, 550] width 97 height 17
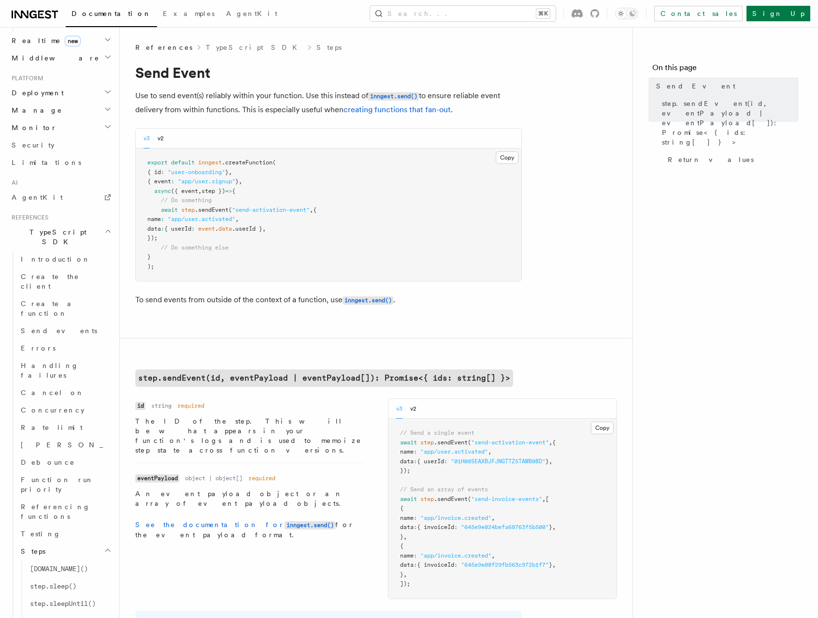
click at [251, 210] on span ""send-activation-event"" at bounding box center [271, 209] width 78 height 7
drag, startPoint x: 196, startPoint y: 220, endPoint x: 253, endPoint y: 221, distance: 57.5
click at [235, 221] on span ""app/user.activated"" at bounding box center [202, 219] width 68 height 7
click at [196, 190] on span "({ event" at bounding box center [184, 191] width 27 height 7
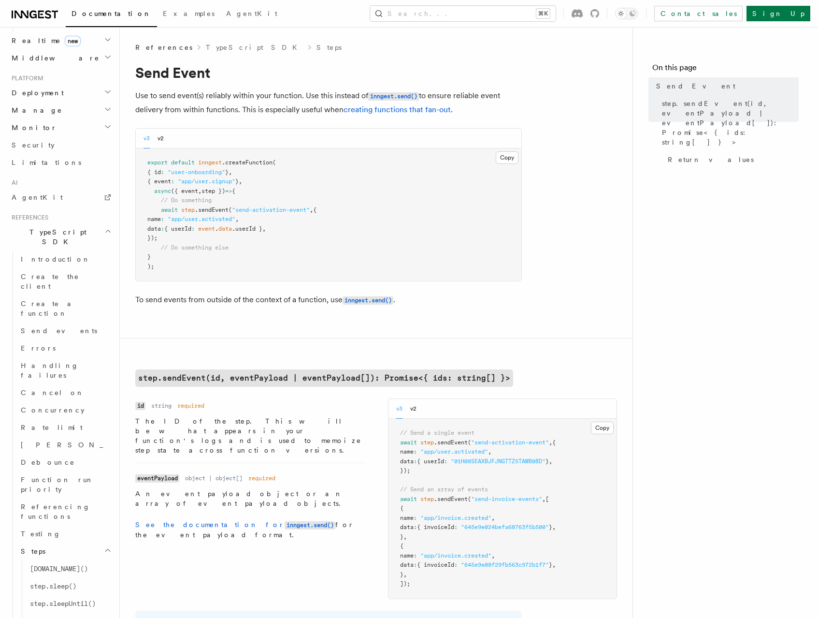
click at [232, 228] on span "data" at bounding box center [226, 228] width 14 height 7
click at [263, 228] on span ".userId }" at bounding box center [247, 228] width 30 height 7
click at [285, 521] on code "inngest.send()" at bounding box center [310, 525] width 51 height 8
